Goal: Task Accomplishment & Management: Complete application form

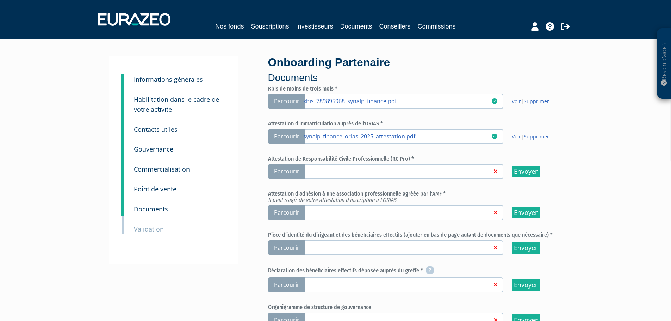
click at [282, 169] on span "Parcourir" at bounding box center [286, 171] width 37 height 15
click at [0, 0] on input "Parcourir" at bounding box center [0, 0] width 0 height 0
click at [291, 212] on span "Parcourir" at bounding box center [286, 212] width 37 height 15
click at [0, 0] on input "Parcourir" at bounding box center [0, 0] width 0 height 0
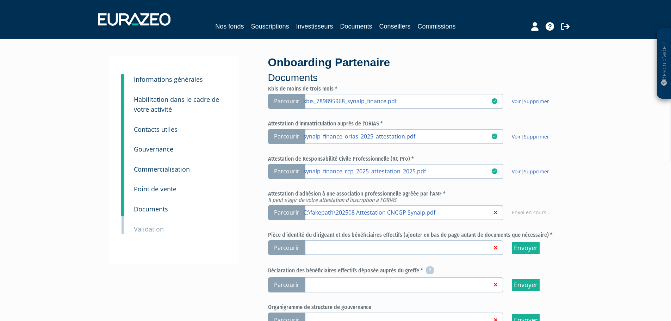
click at [282, 252] on span "Parcourir" at bounding box center [286, 247] width 37 height 15
click at [0, 0] on input "Parcourir" at bounding box center [0, 0] width 0 height 0
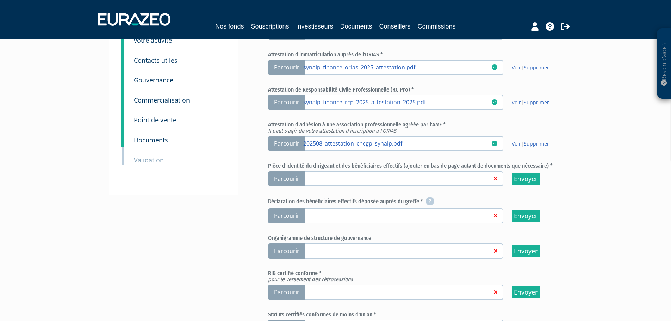
scroll to position [70, 0]
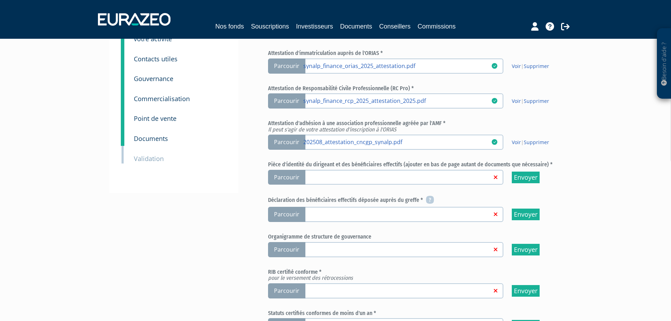
click at [286, 214] on span "Parcourir" at bounding box center [286, 214] width 37 height 15
click at [0, 0] on input "Parcourir" at bounding box center [0, 0] width 0 height 0
click at [512, 181] on input "Envoyer" at bounding box center [526, 178] width 28 height 12
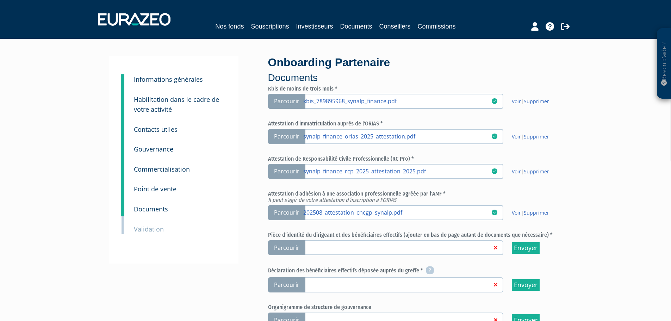
click at [295, 244] on span "Parcourir" at bounding box center [286, 247] width 37 height 15
click at [0, 0] on input "Parcourir" at bounding box center [0, 0] width 0 height 0
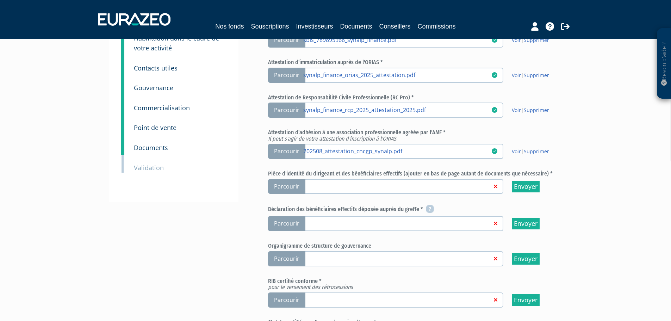
scroll to position [70, 0]
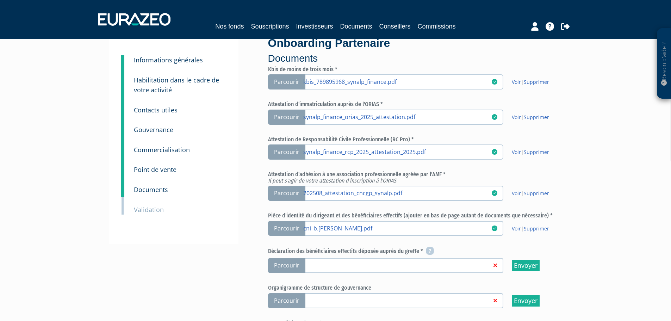
scroll to position [106, 0]
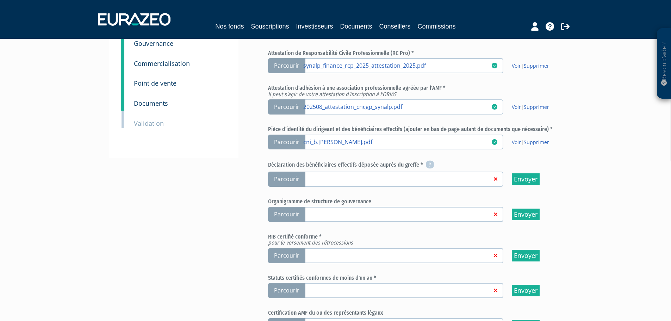
click at [284, 183] on span "Parcourir" at bounding box center [286, 179] width 37 height 15
click at [0, 0] on input "Parcourir" at bounding box center [0, 0] width 0 height 0
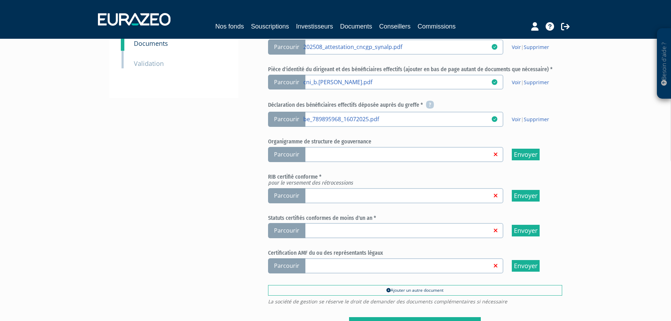
scroll to position [176, 0]
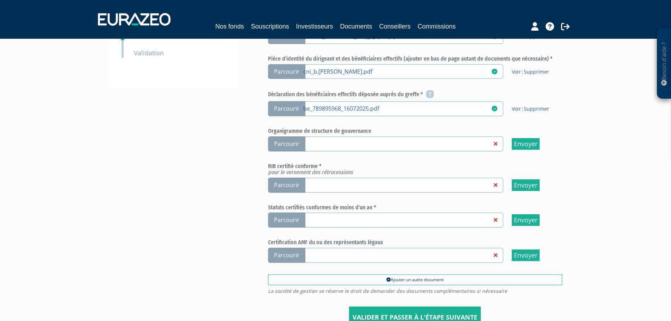
click at [282, 145] on span "Parcourir" at bounding box center [286, 143] width 37 height 15
click at [0, 0] on input "Parcourir" at bounding box center [0, 0] width 0 height 0
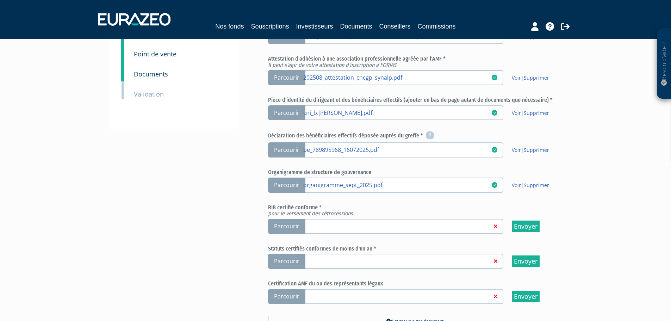
scroll to position [141, 0]
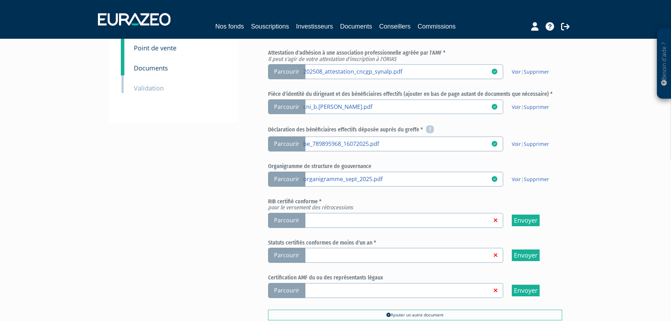
click at [285, 221] on span "Parcourir" at bounding box center [286, 220] width 37 height 15
click at [0, 0] on input "Parcourir" at bounding box center [0, 0] width 0 height 0
click at [291, 255] on span "Parcourir" at bounding box center [286, 255] width 37 height 15
click at [0, 0] on input "Parcourir" at bounding box center [0, 0] width 0 height 0
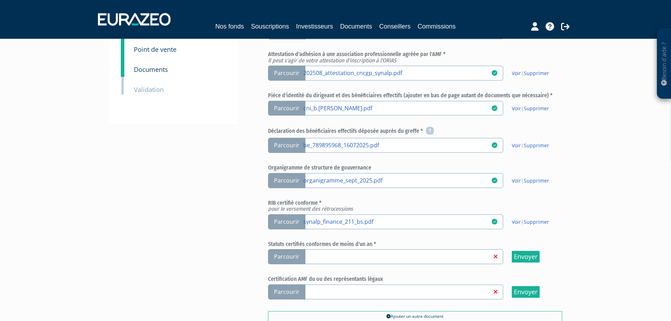
scroll to position [141, 0]
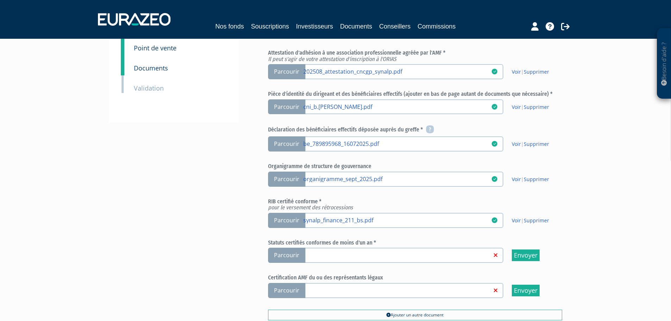
click at [354, 260] on label "Parcourir" at bounding box center [385, 255] width 235 height 15
click at [0, 0] on input "Parcourir" at bounding box center [0, 0] width 0 height 0
click at [291, 255] on span "Parcourir" at bounding box center [286, 255] width 37 height 15
click at [0, 0] on input "Parcourir" at bounding box center [0, 0] width 0 height 0
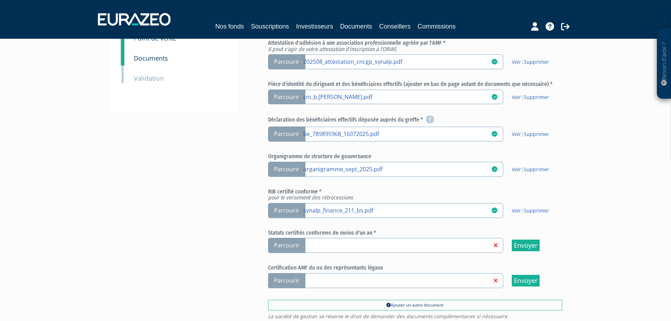
scroll to position [211, 0]
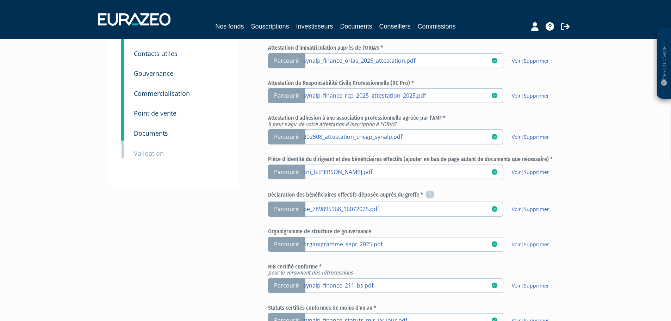
scroll to position [181, 0]
